Goal: Go to known website: Go to known website

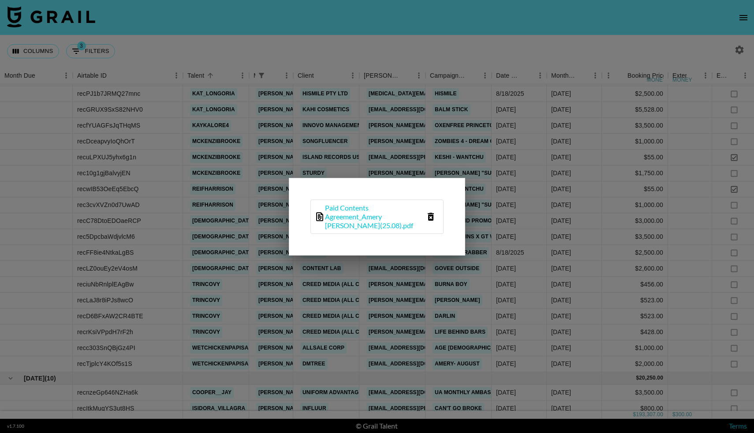
scroll to position [981, 0]
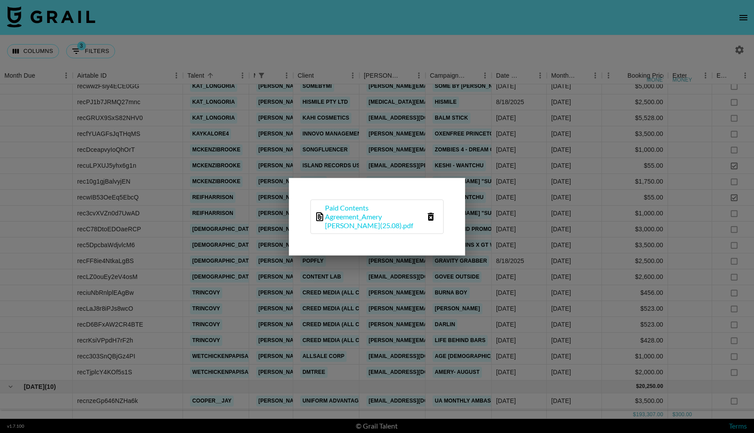
click at [163, 163] on div at bounding box center [377, 216] width 754 height 433
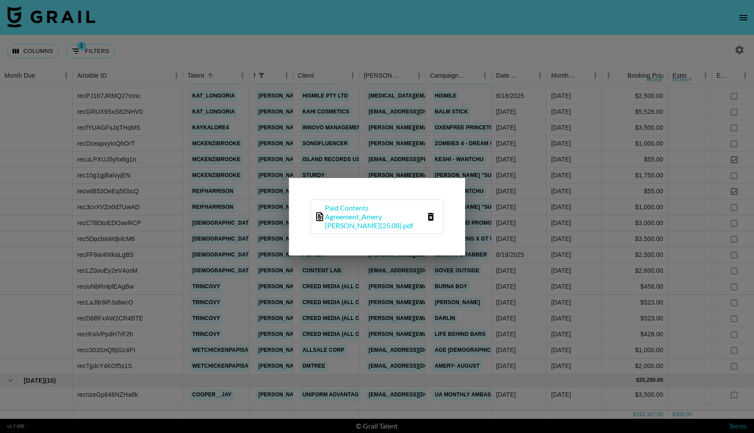
scroll to position [865, 0]
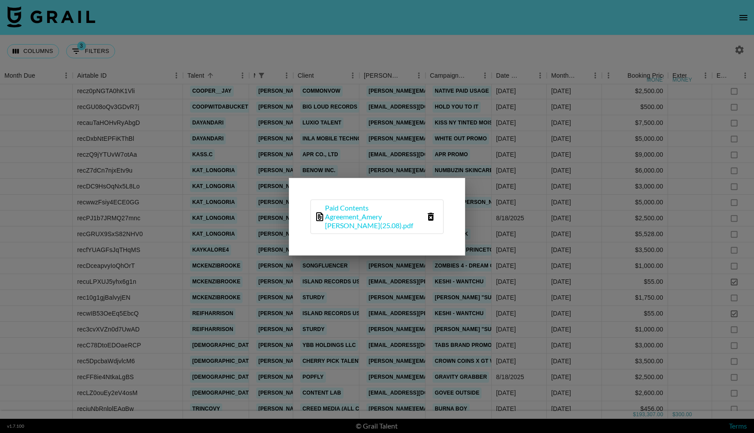
click at [158, 110] on div at bounding box center [377, 216] width 754 height 433
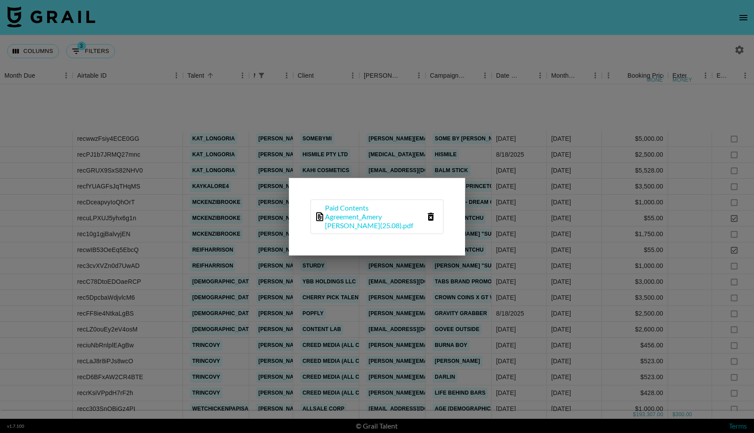
scroll to position [870, 0]
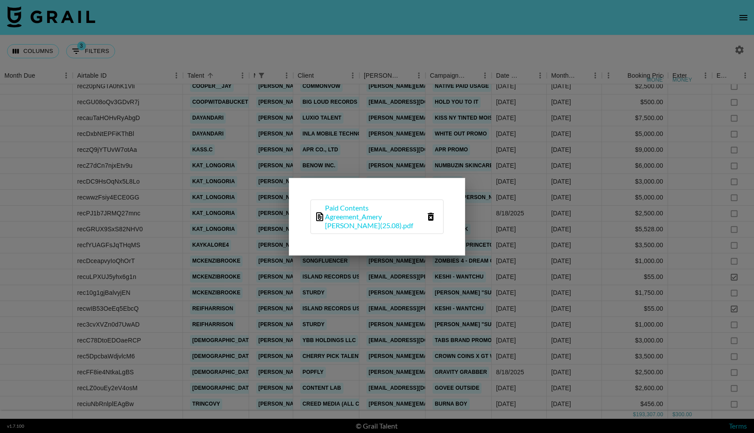
click at [259, 31] on div at bounding box center [377, 216] width 754 height 433
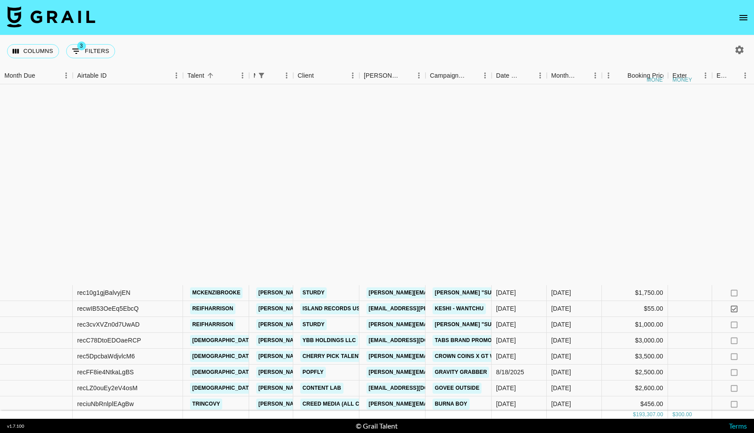
scroll to position [1110, 0]
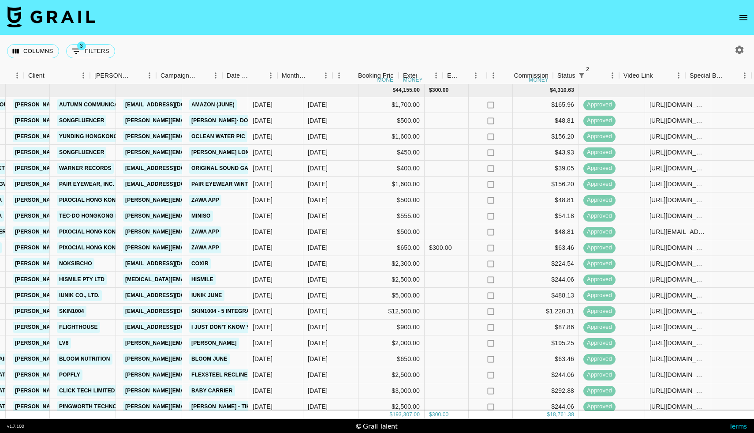
scroll to position [0, 699]
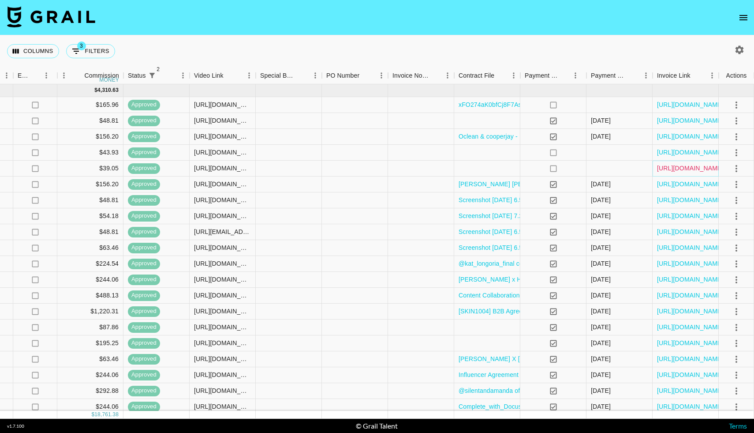
click at [685, 168] on link "[URL][DOMAIN_NAME]" at bounding box center [690, 168] width 67 height 9
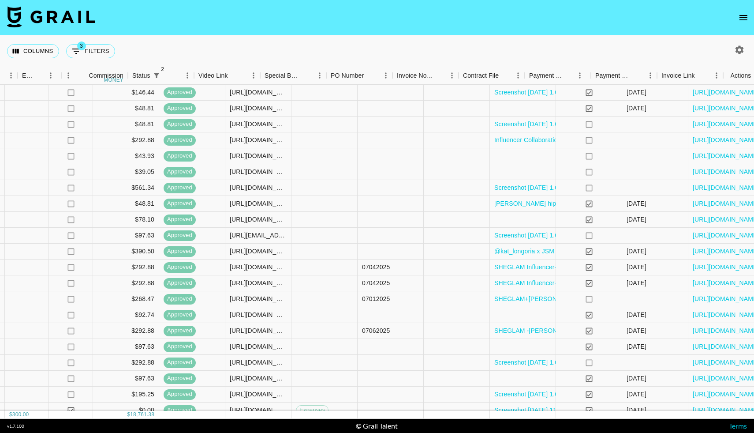
scroll to position [422, 699]
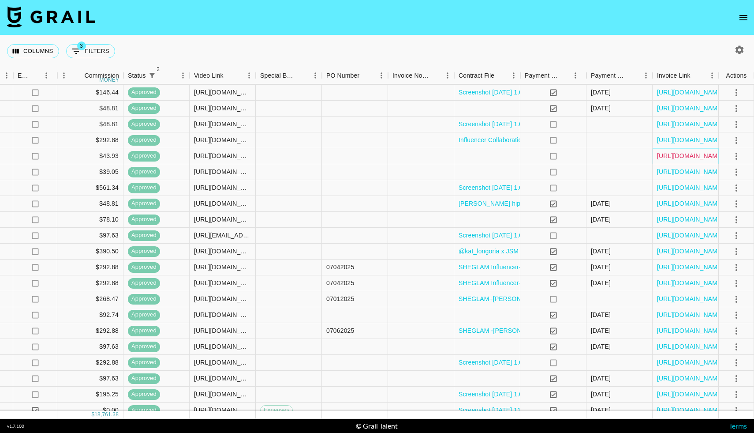
click at [672, 154] on link "[URL][DOMAIN_NAME]" at bounding box center [690, 155] width 67 height 9
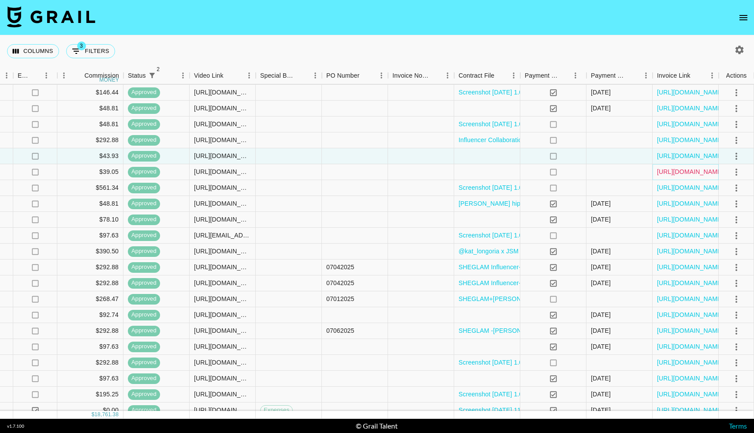
click at [683, 171] on link "[URL][DOMAIN_NAME]" at bounding box center [690, 171] width 67 height 9
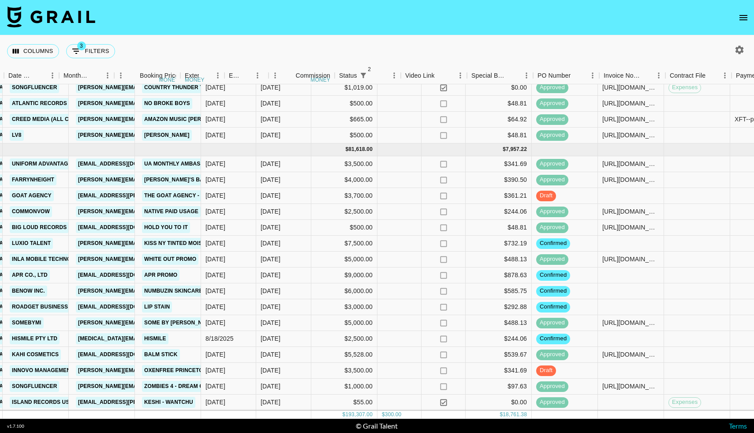
scroll to position [745, 699]
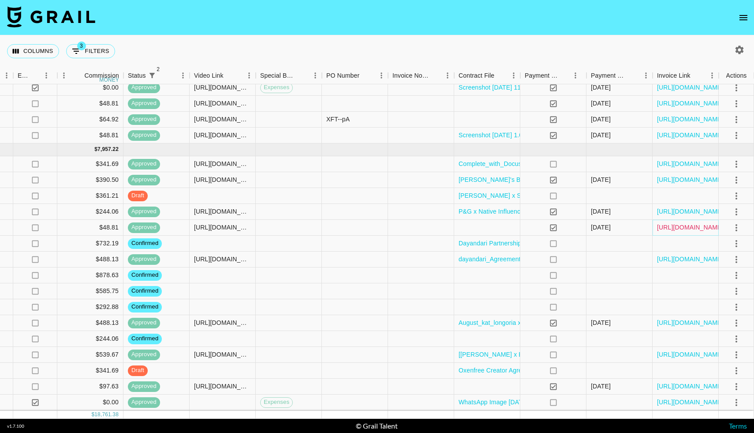
click at [678, 227] on link "[URL][DOMAIN_NAME]" at bounding box center [690, 227] width 67 height 9
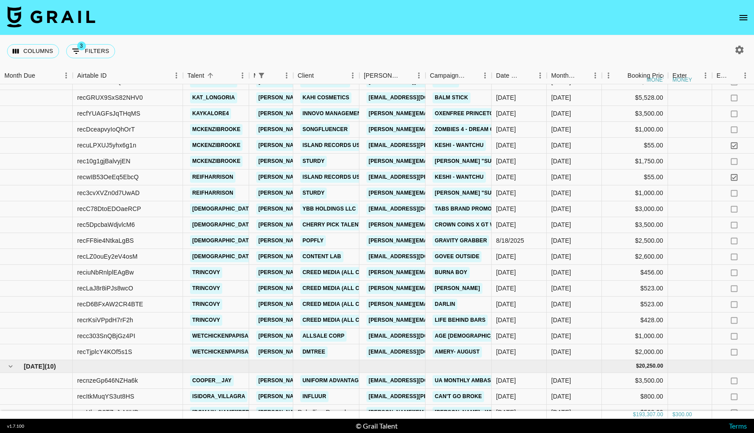
scroll to position [1175, 0]
